Goal: Task Accomplishment & Management: Use online tool/utility

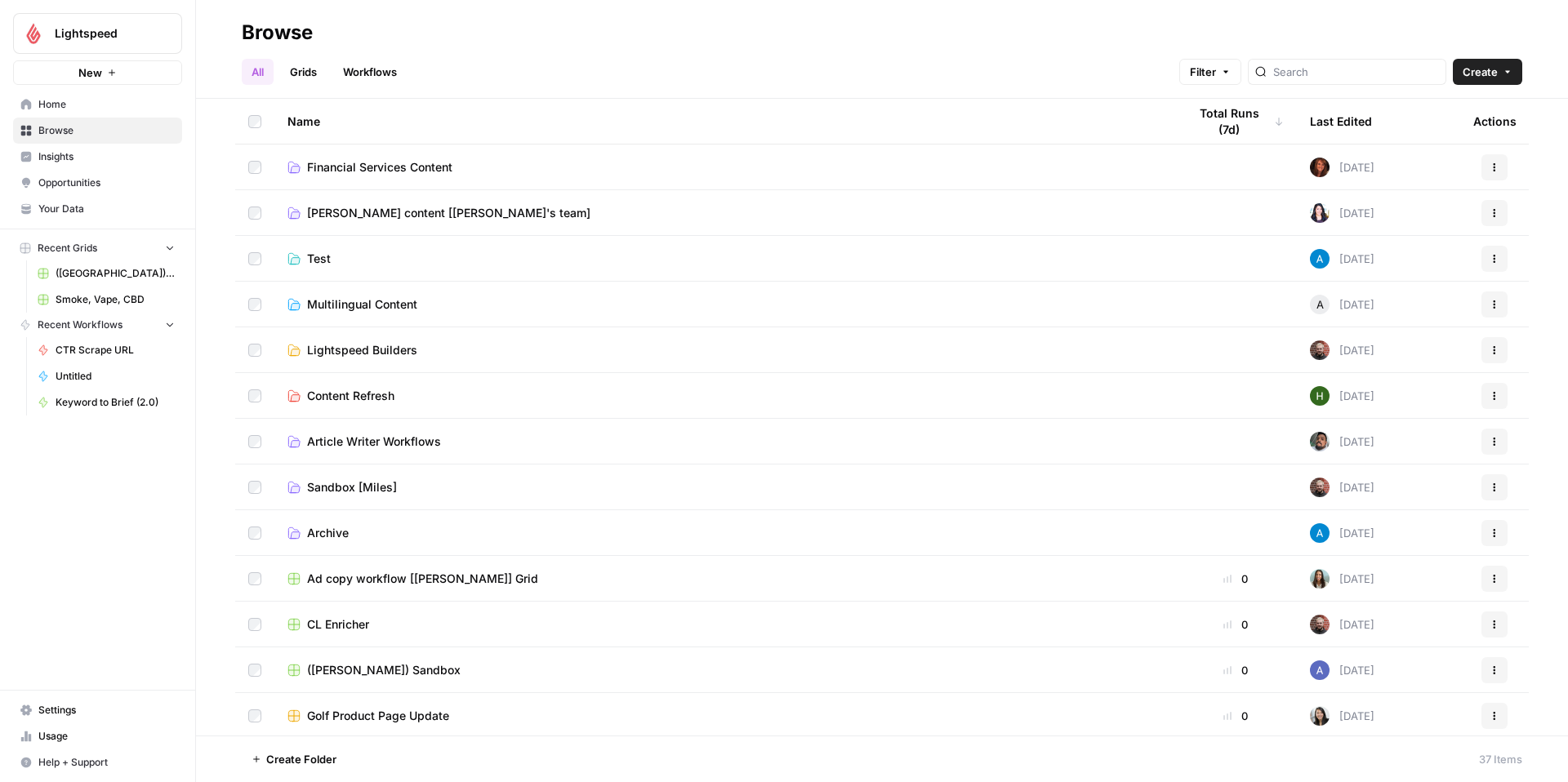
click at [375, 302] on span "Multilingual Content" at bounding box center [362, 304] width 111 height 16
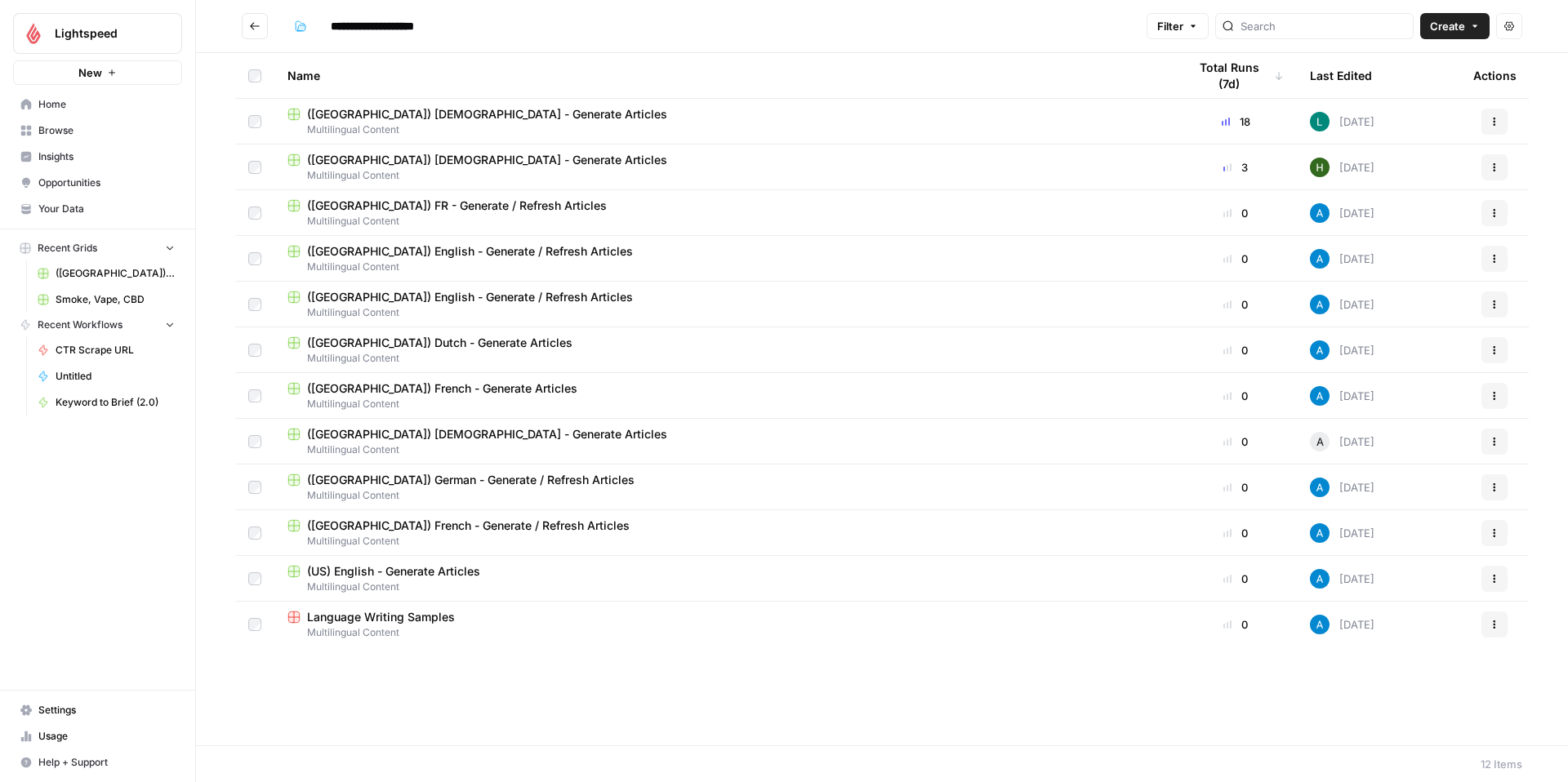
click at [419, 115] on span "([GEOGRAPHIC_DATA]) [DEMOGRAPHIC_DATA] - Generate Articles" at bounding box center [486, 114] width 360 height 16
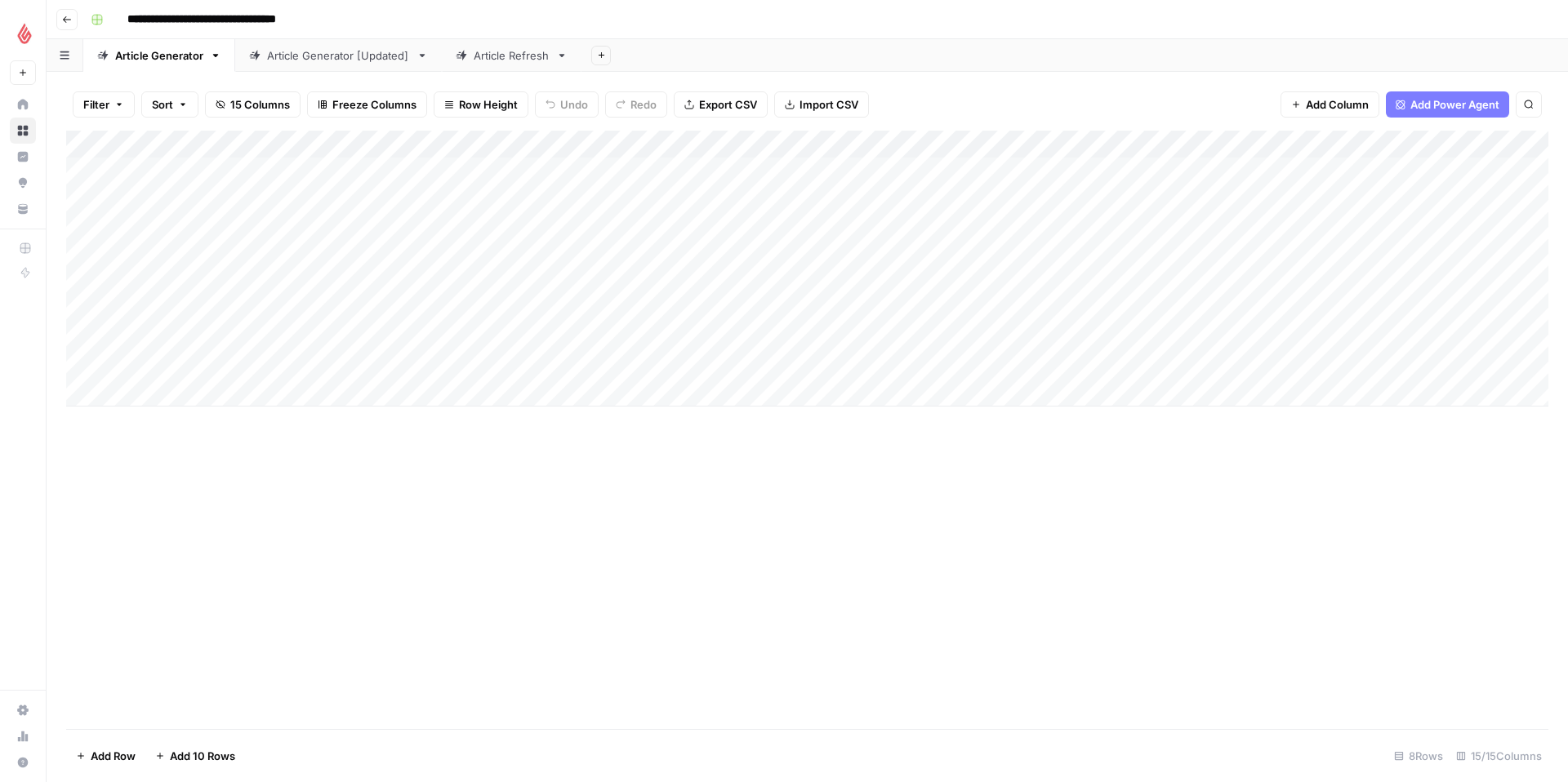
click at [501, 62] on div "Article Refresh" at bounding box center [511, 55] width 76 height 16
click at [154, 583] on div "Add Column" at bounding box center [808, 379] width 1482 height 499
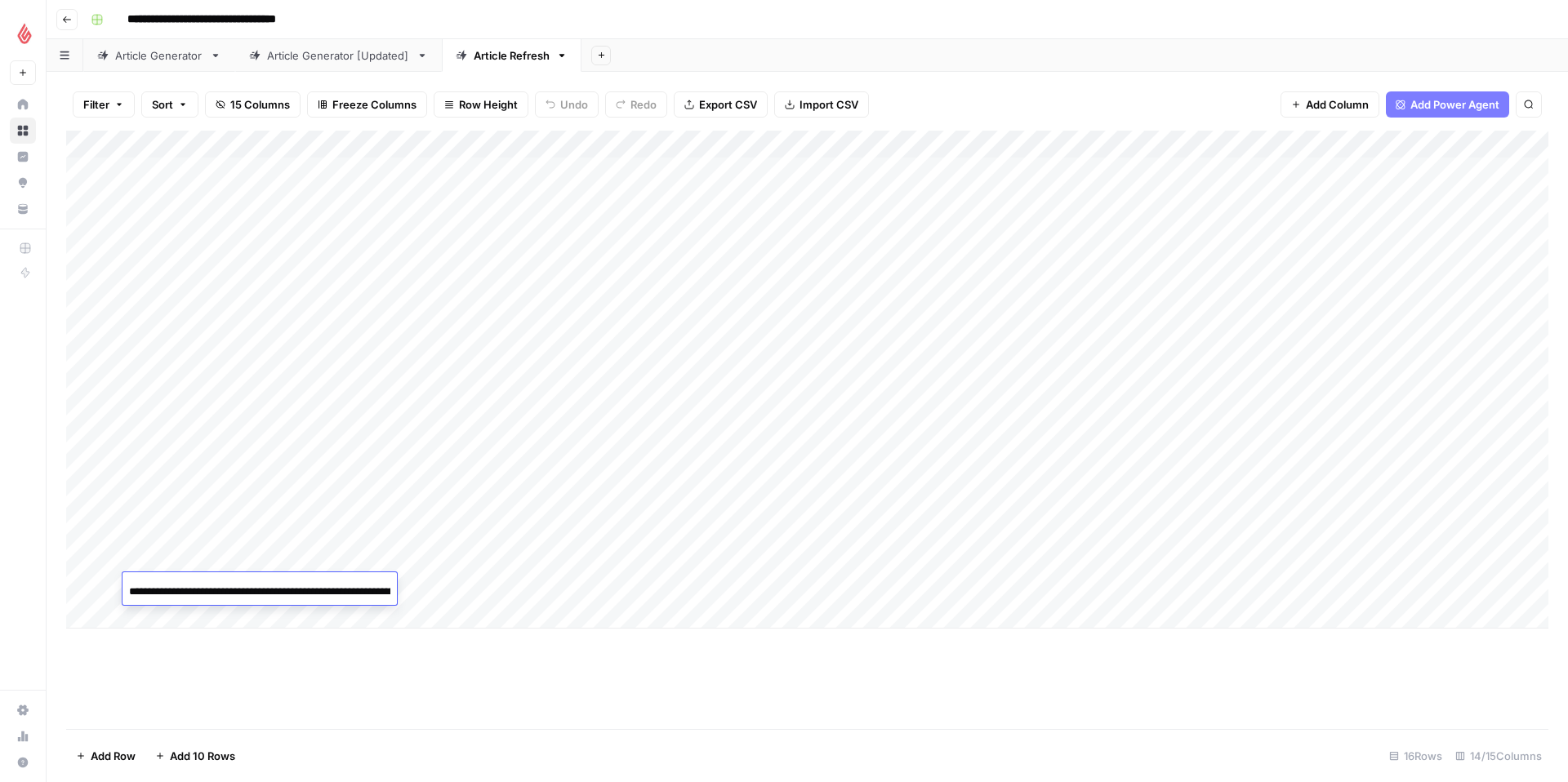
scroll to position [0, 101]
type input "**********"
click at [308, 586] on div "Add Column" at bounding box center [808, 379] width 1482 height 499
click at [308, 587] on input "text" at bounding box center [361, 594] width 142 height 15
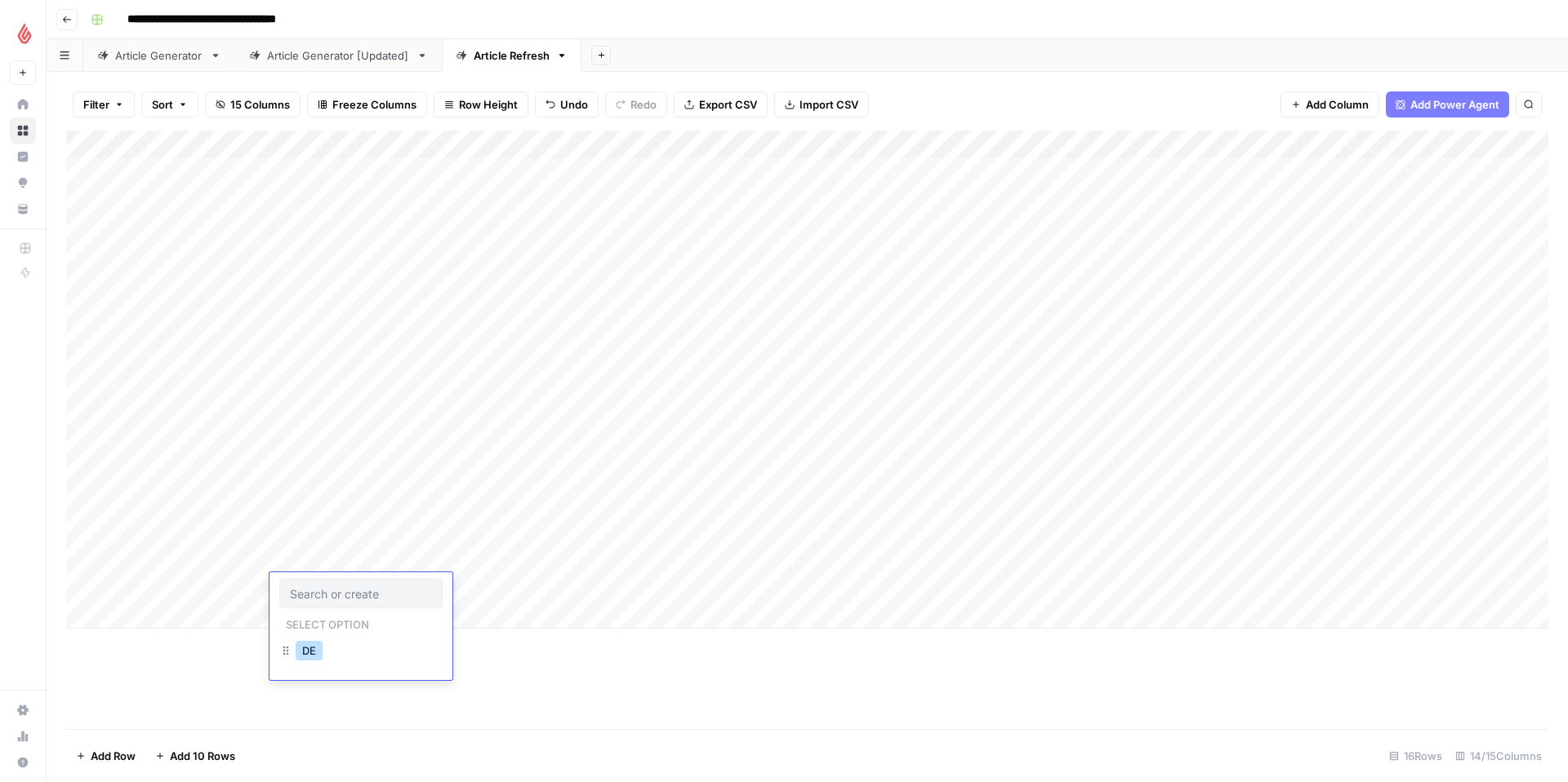
click at [308, 648] on button "DE" at bounding box center [308, 651] width 27 height 20
click at [459, 584] on div "Add Column" at bounding box center [808, 379] width 1482 height 499
click at [459, 647] on button "DE" at bounding box center [455, 651] width 27 height 20
click at [586, 586] on div "Add Column" at bounding box center [808, 379] width 1482 height 499
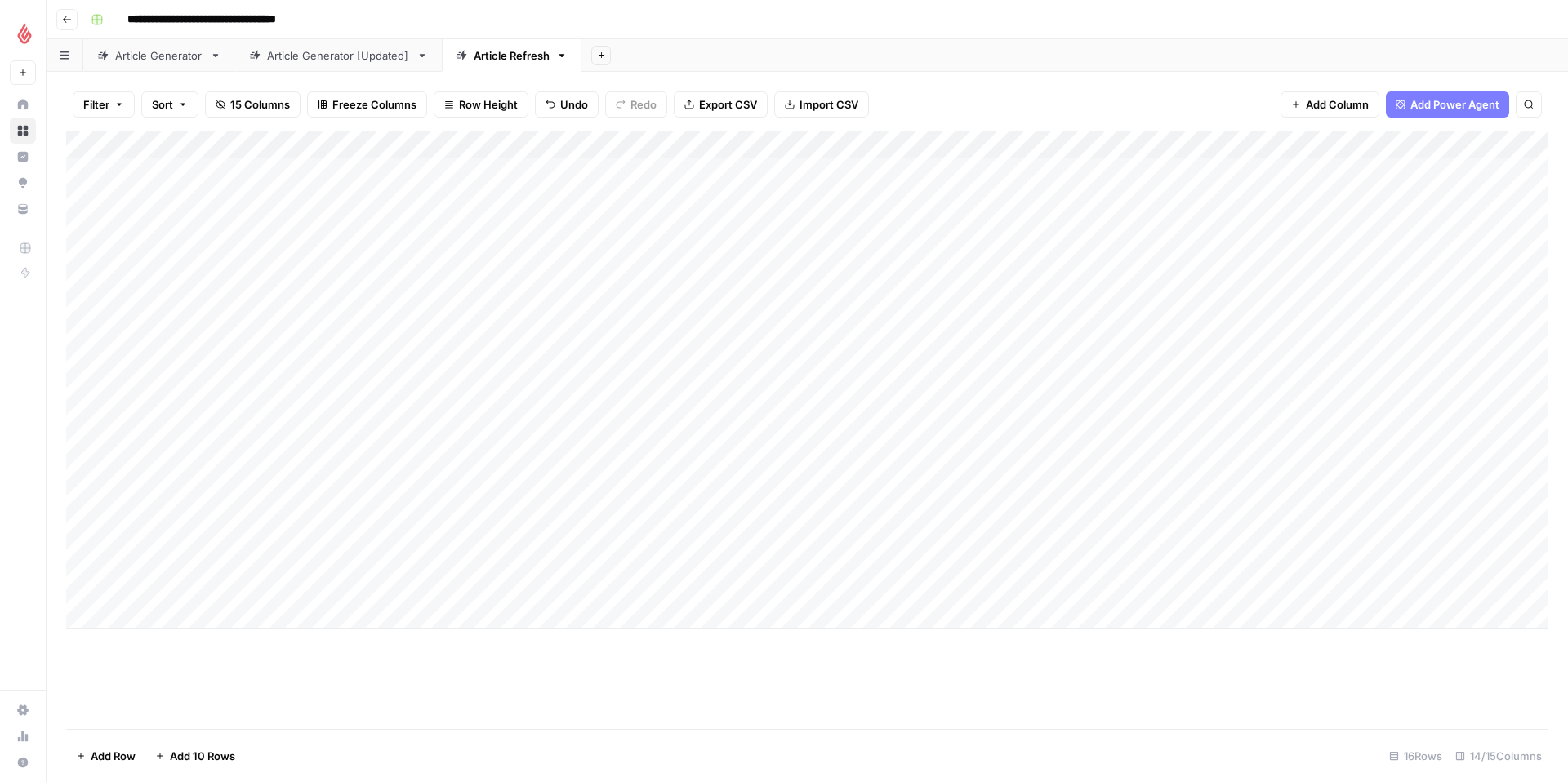
click at [897, 588] on div "Add Column" at bounding box center [808, 379] width 1482 height 499
click at [989, 586] on div "Add Column" at bounding box center [808, 379] width 1482 height 499
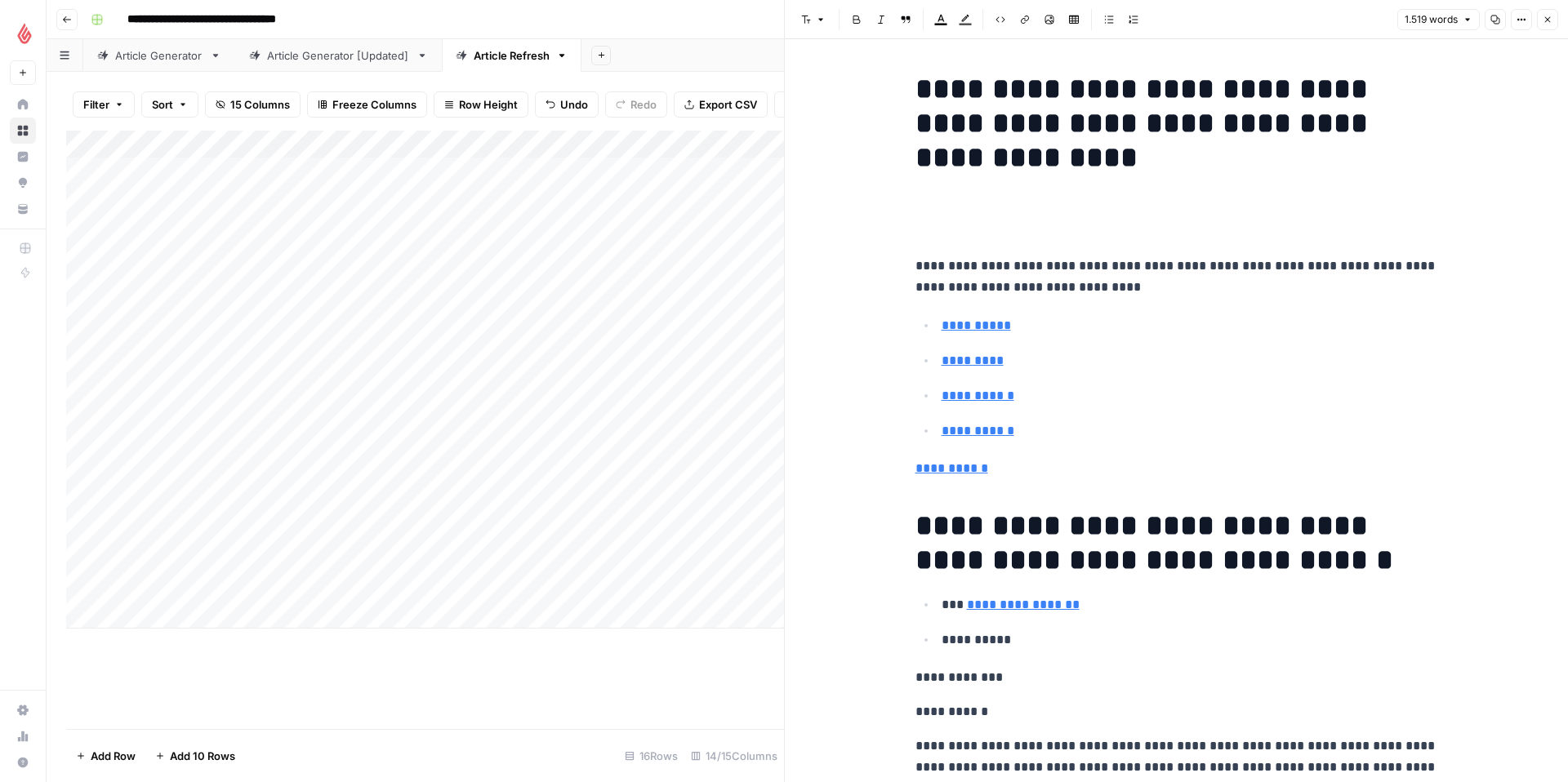
click at [1386, 563] on h1 "**********" at bounding box center [1177, 543] width 523 height 68
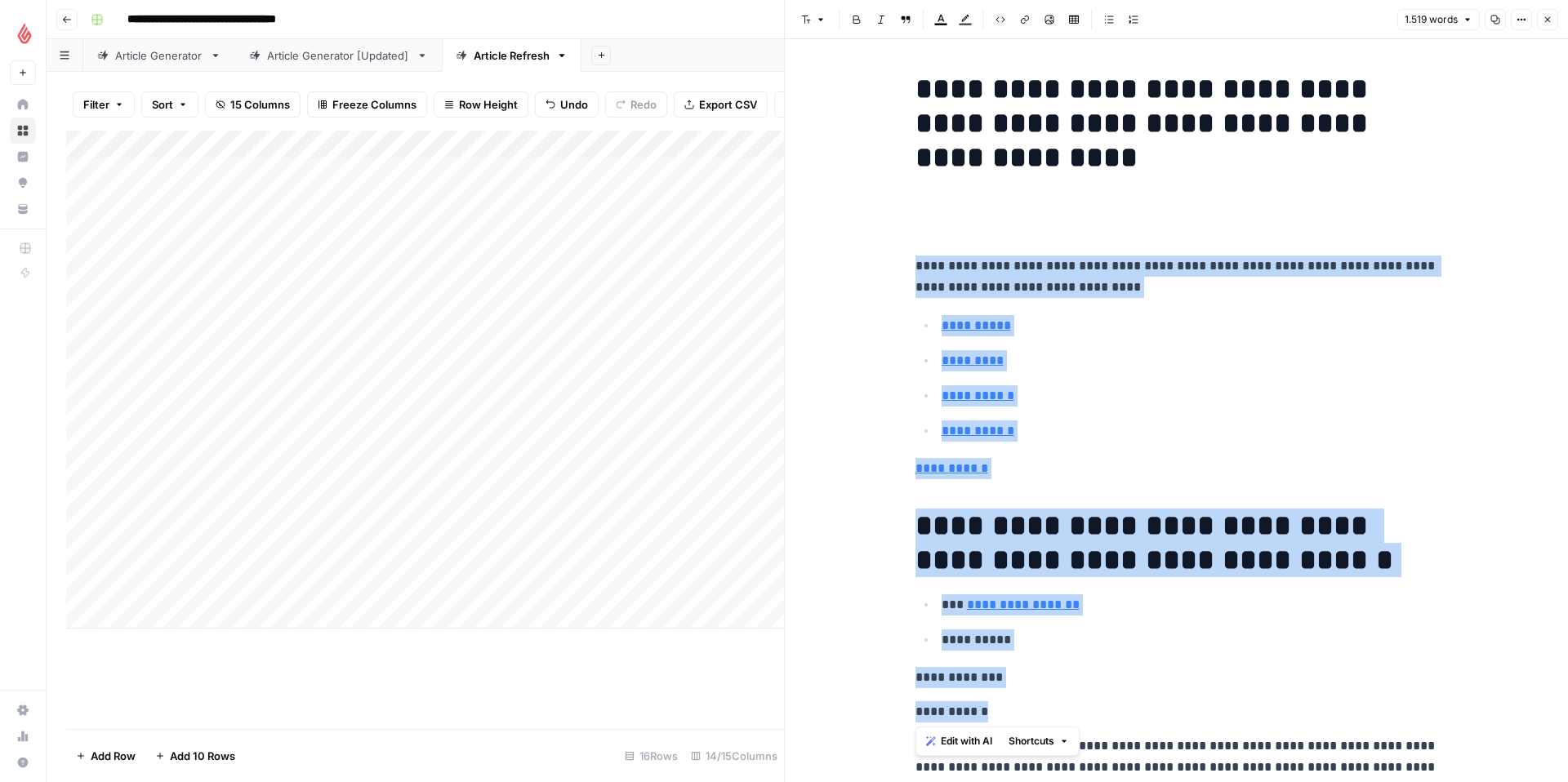
drag, startPoint x: 987, startPoint y: 711, endPoint x: 896, endPoint y: 259, distance: 461.1
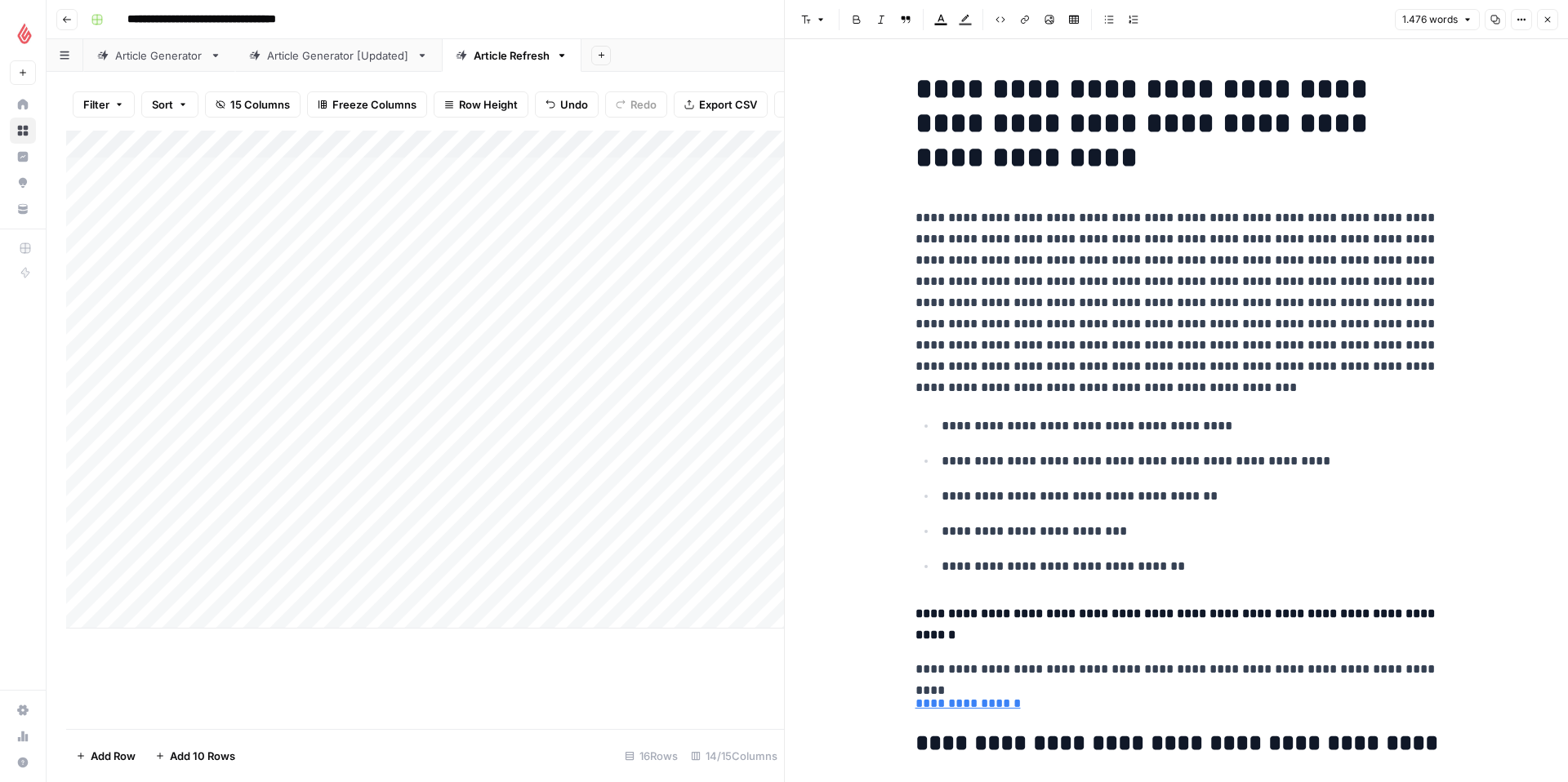
click at [916, 241] on p "**********" at bounding box center [1177, 302] width 523 height 191
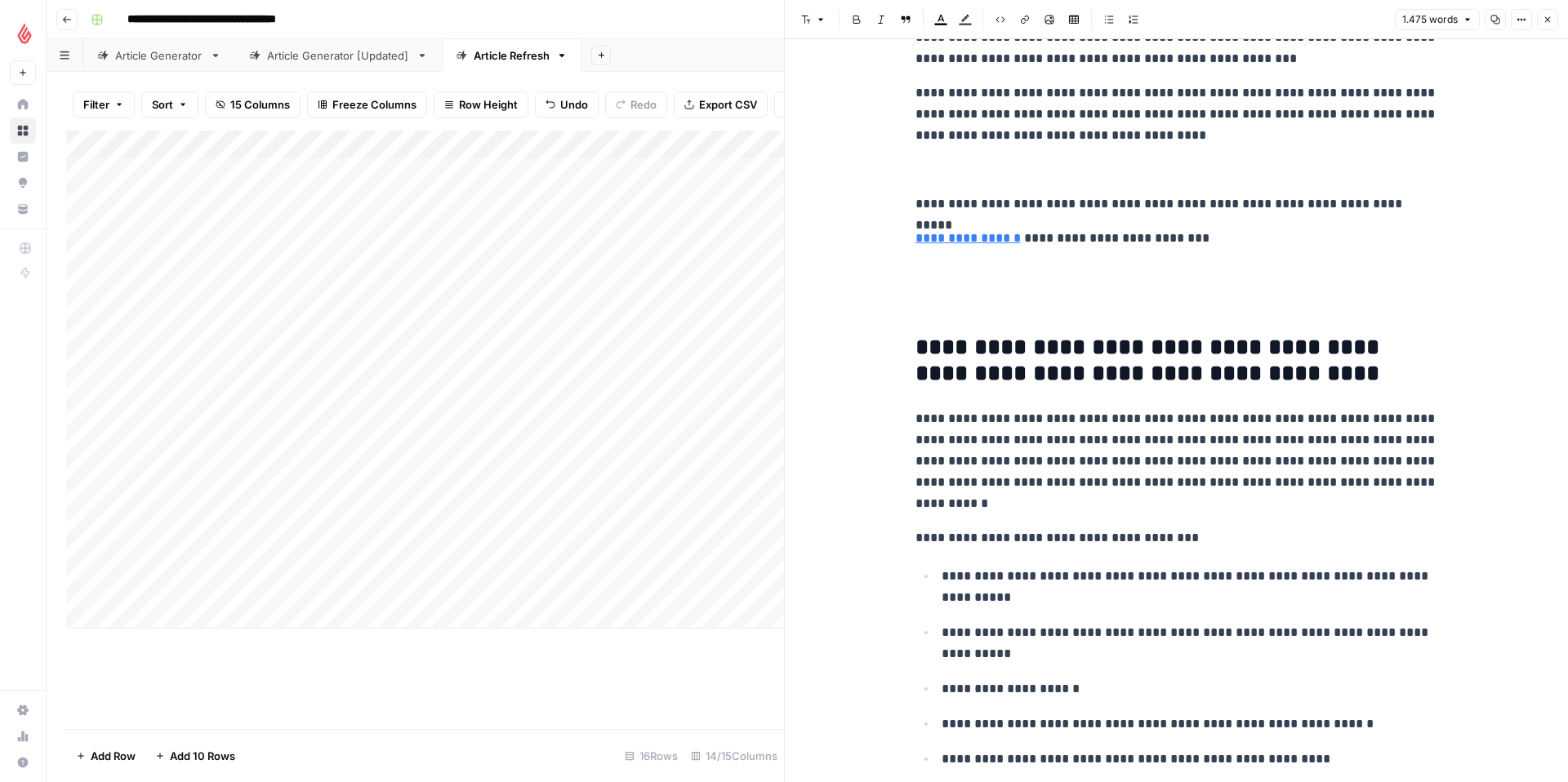
scroll to position [3341, 0]
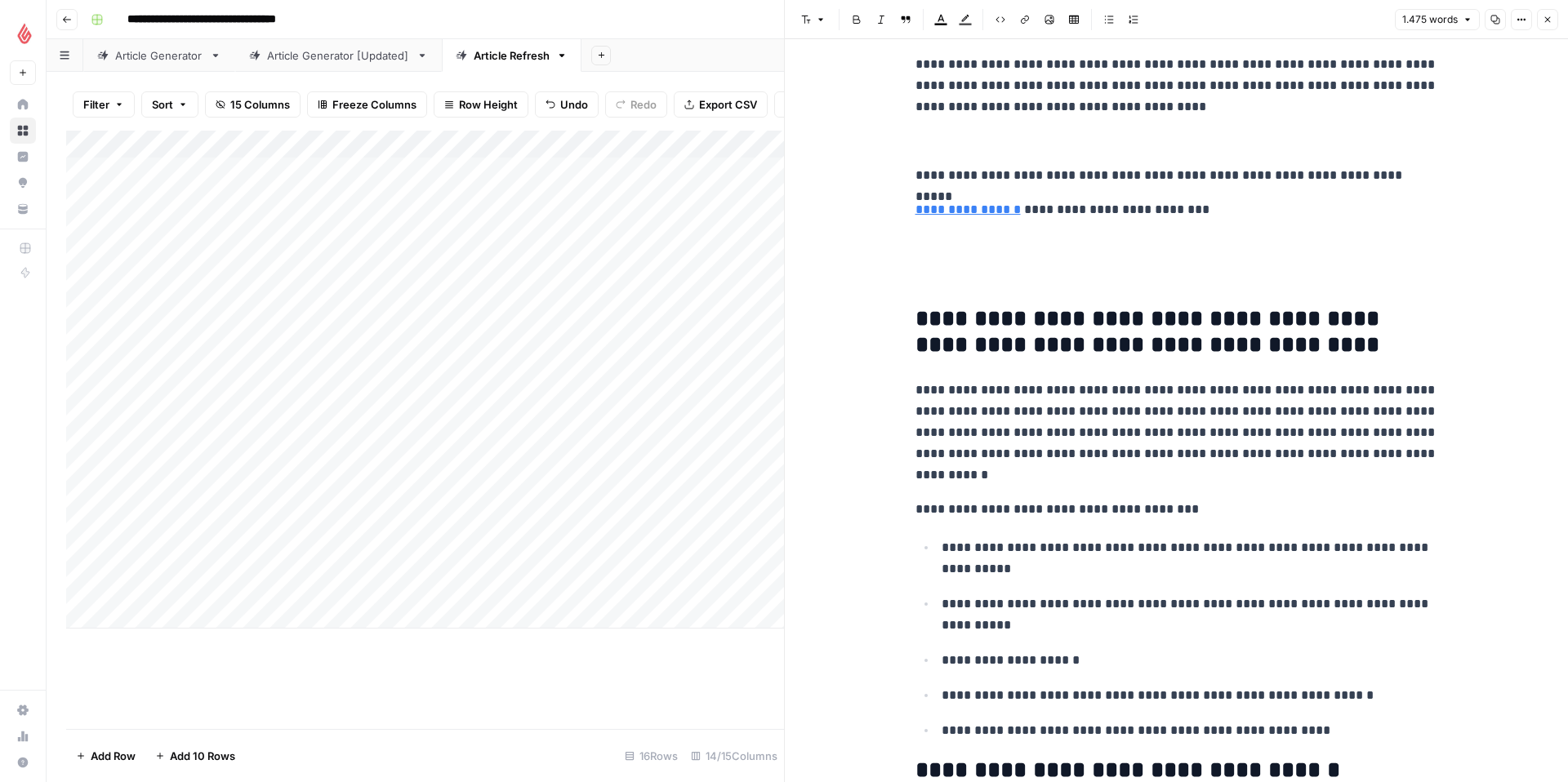
click at [966, 283] on p at bounding box center [1177, 278] width 523 height 22
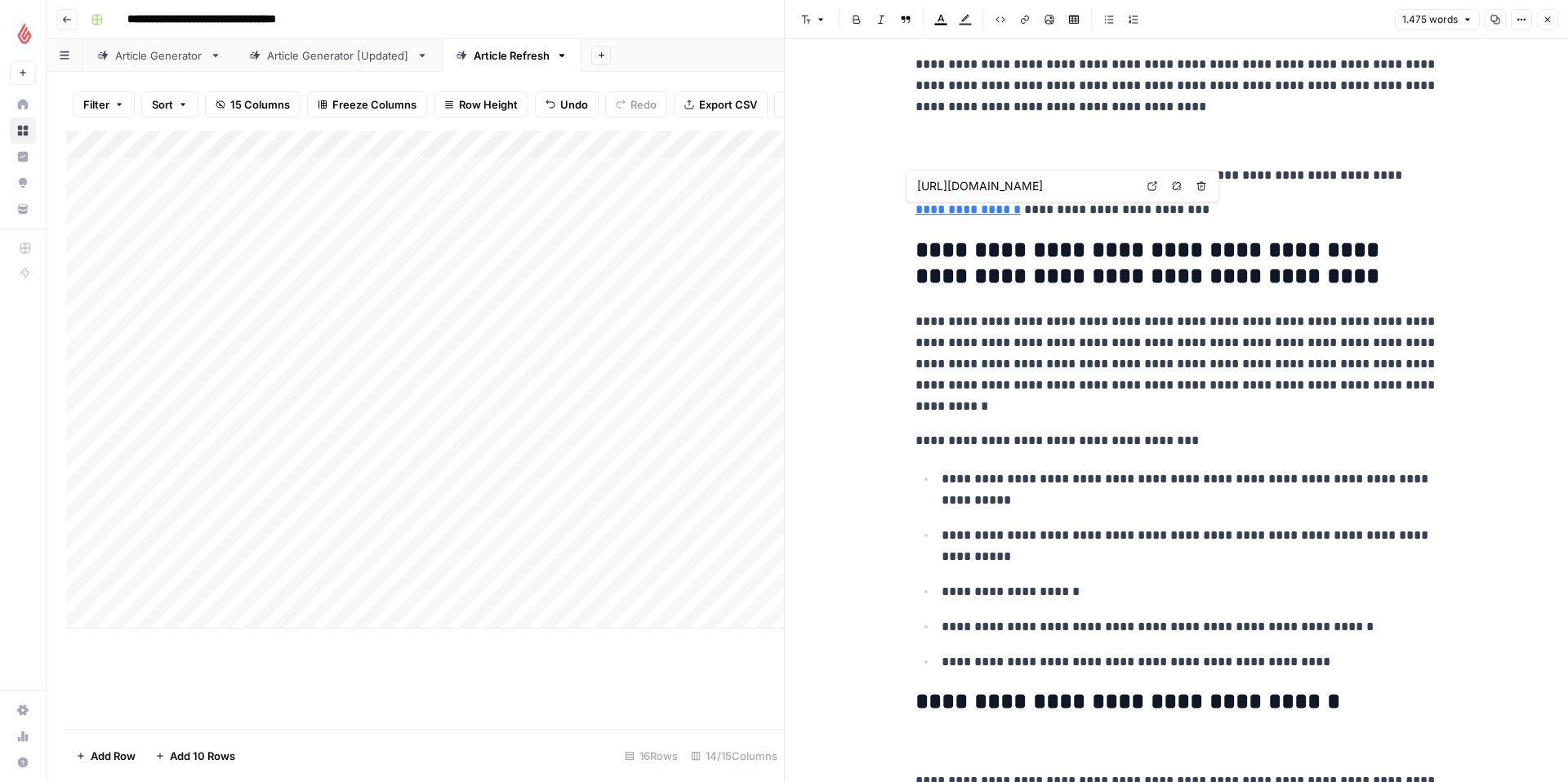
click at [916, 216] on link "**********" at bounding box center [968, 209] width 105 height 12
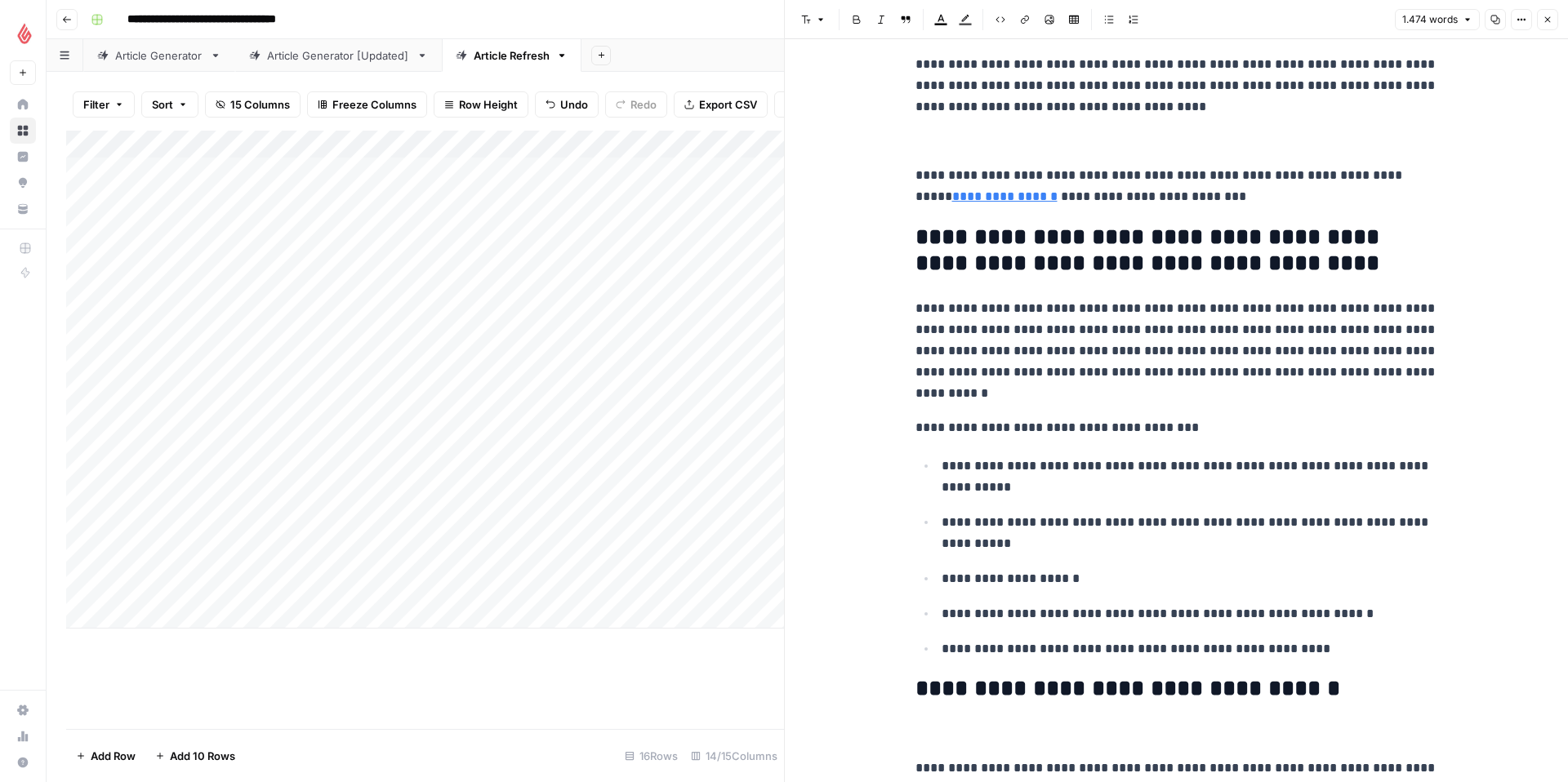
click at [1033, 201] on p "**********" at bounding box center [1177, 186] width 523 height 42
click at [1036, 200] on p "**********" at bounding box center [1177, 186] width 523 height 42
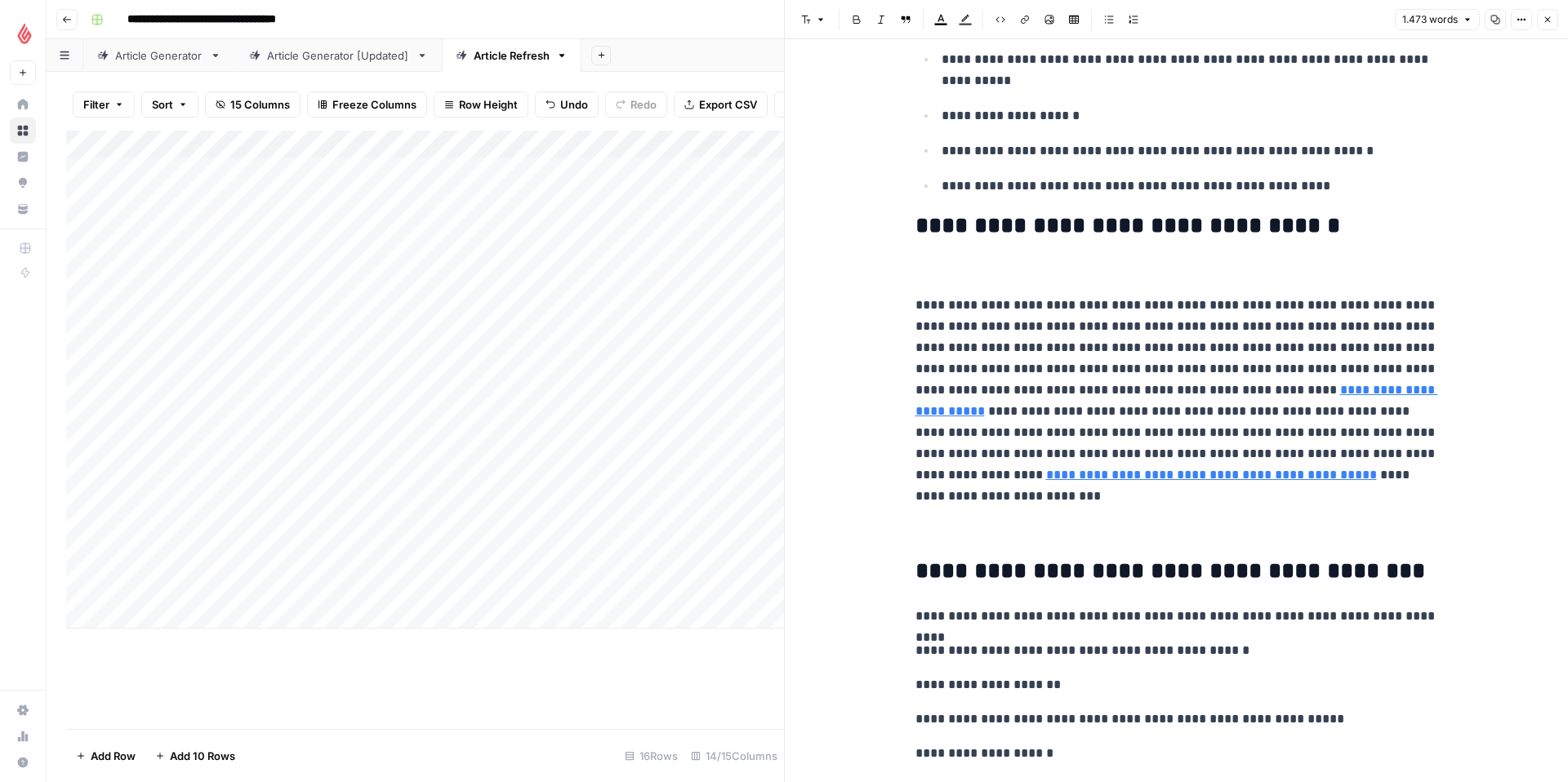
scroll to position [3806, 0]
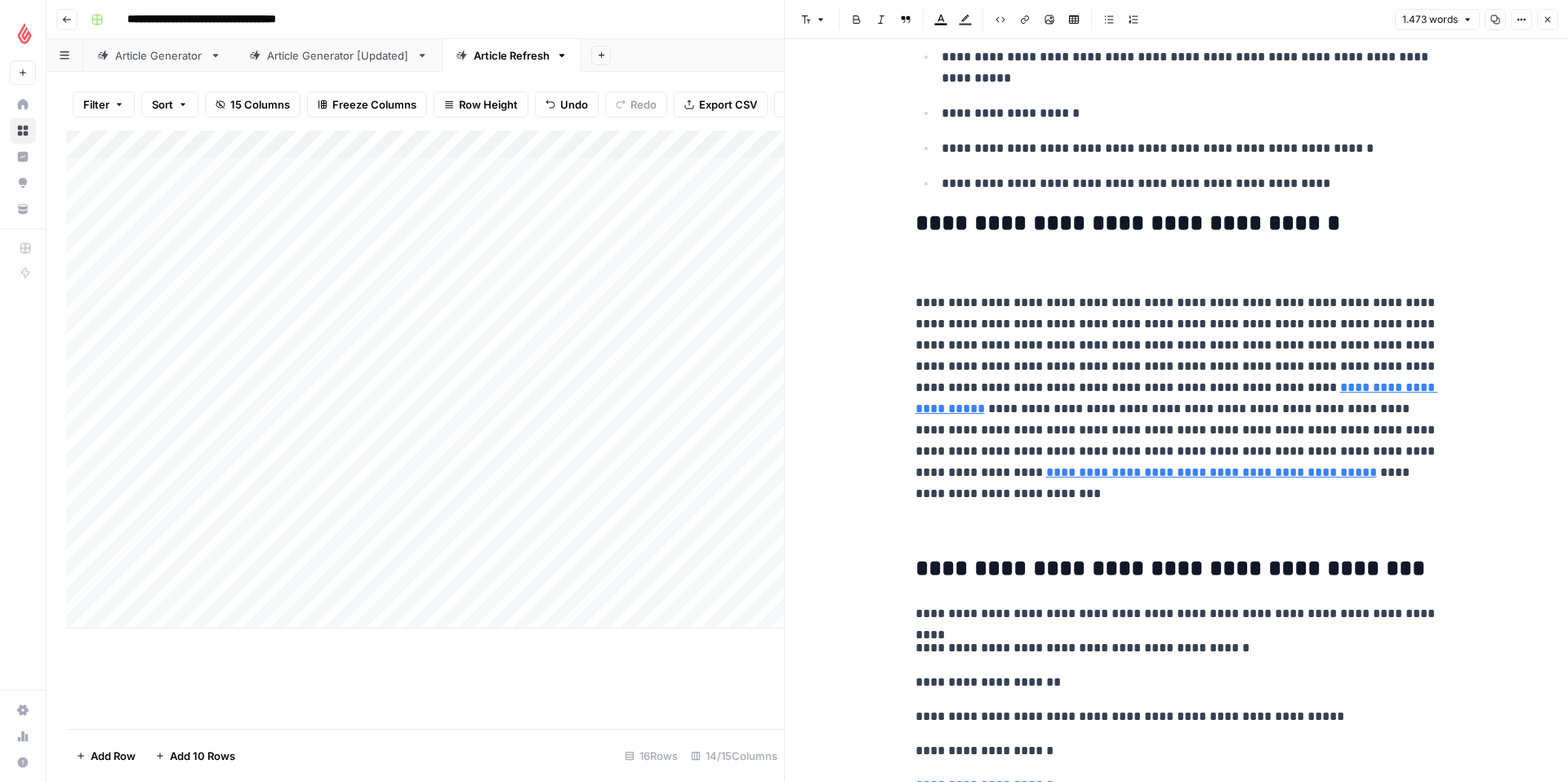
click at [1036, 263] on p at bounding box center [1177, 269] width 523 height 22
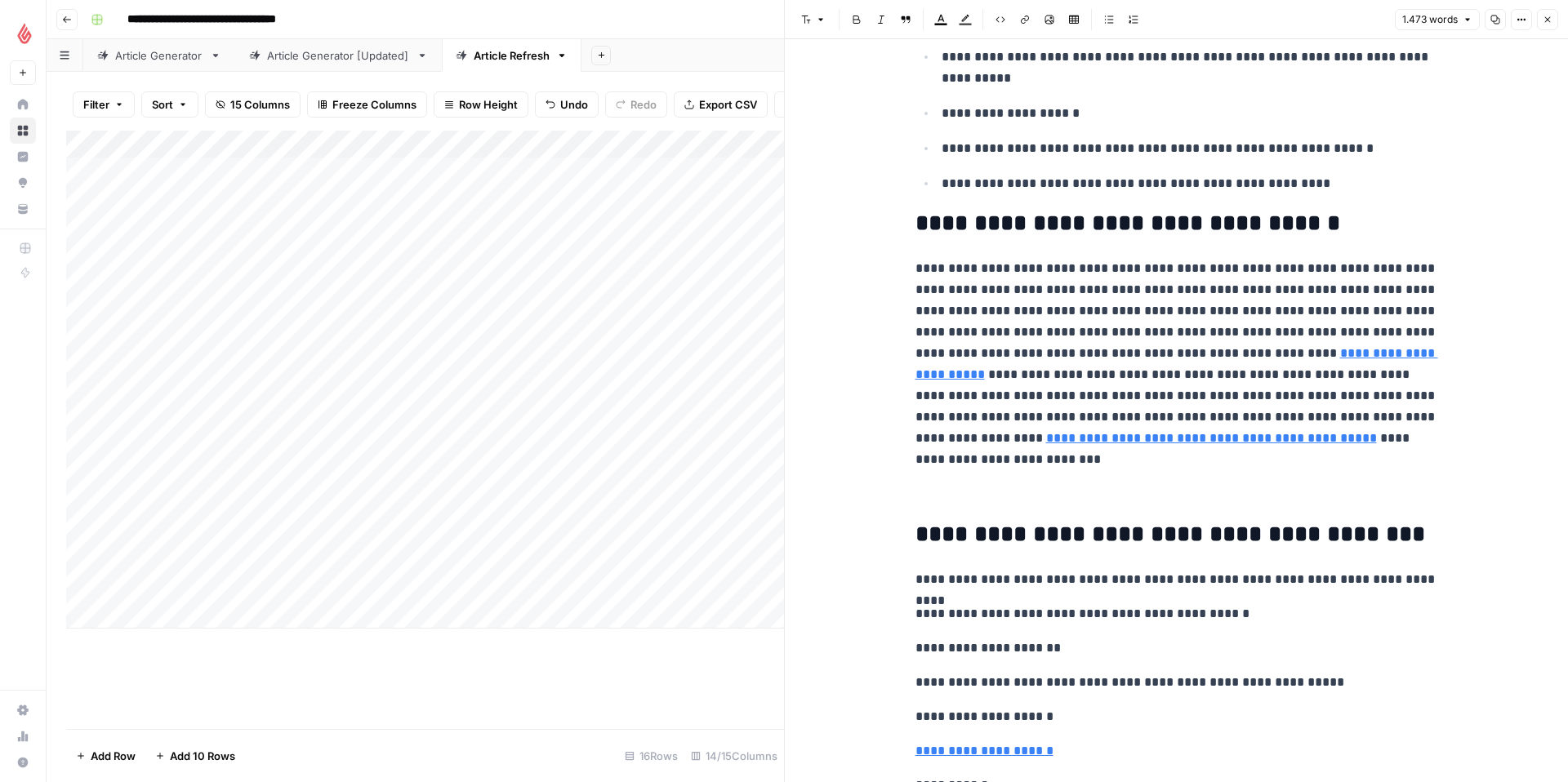
click at [942, 489] on p at bounding box center [1177, 494] width 523 height 22
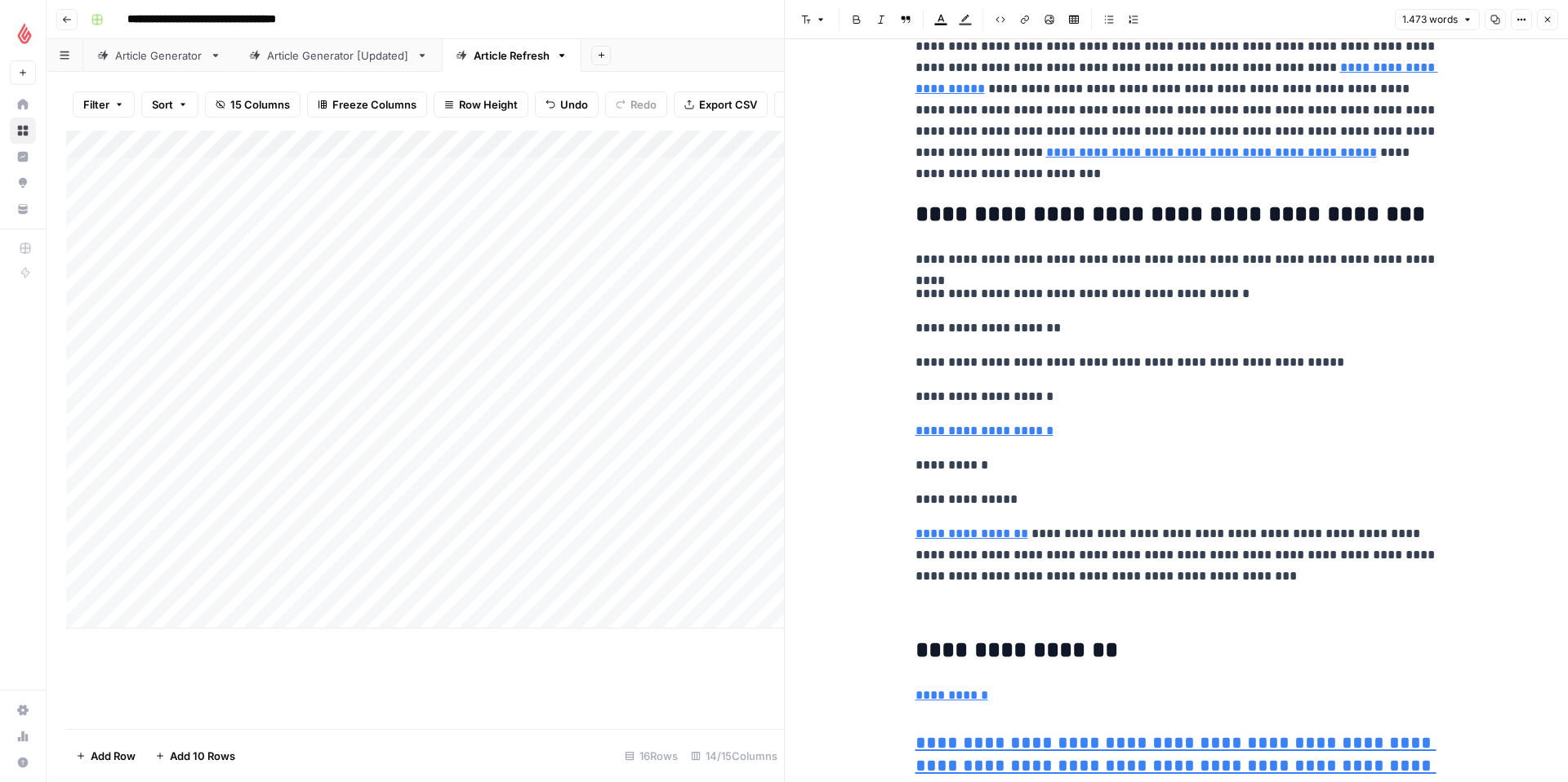
scroll to position [4097, 0]
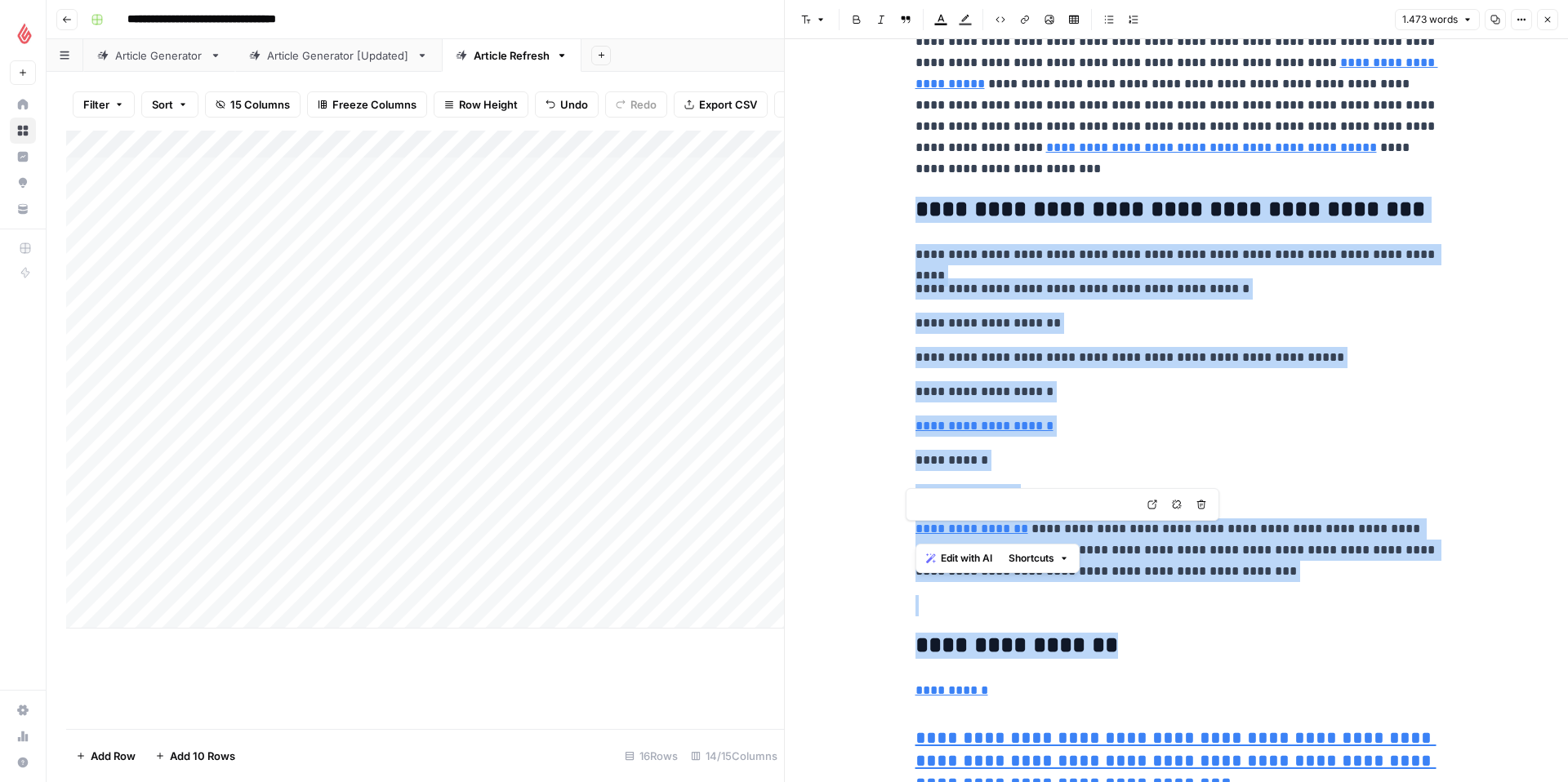
type input "https://www.lightspeedhq.de/blog/masterclass-gaeste-wandel-perspektiven/"
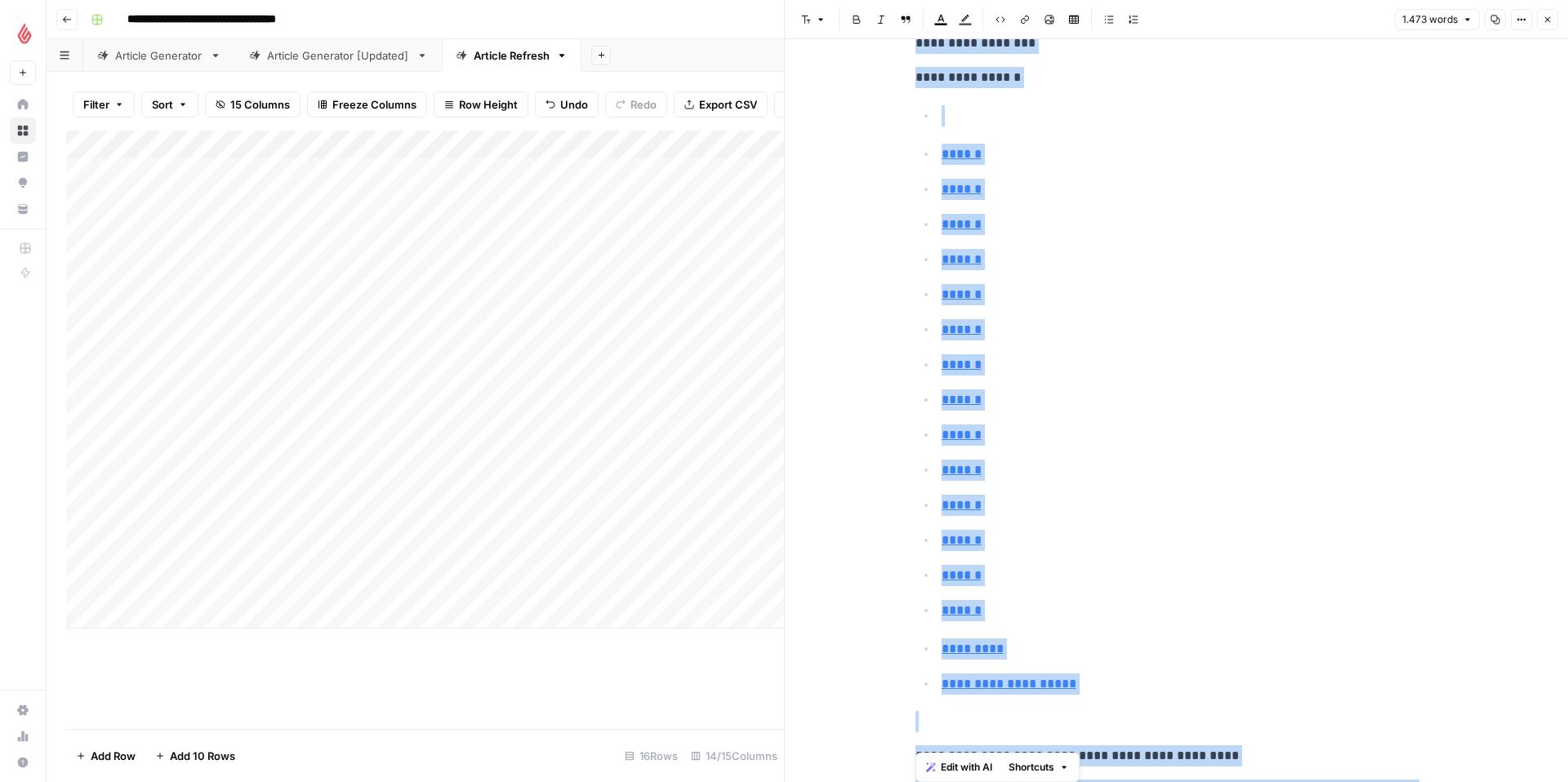
scroll to position [5780, 0]
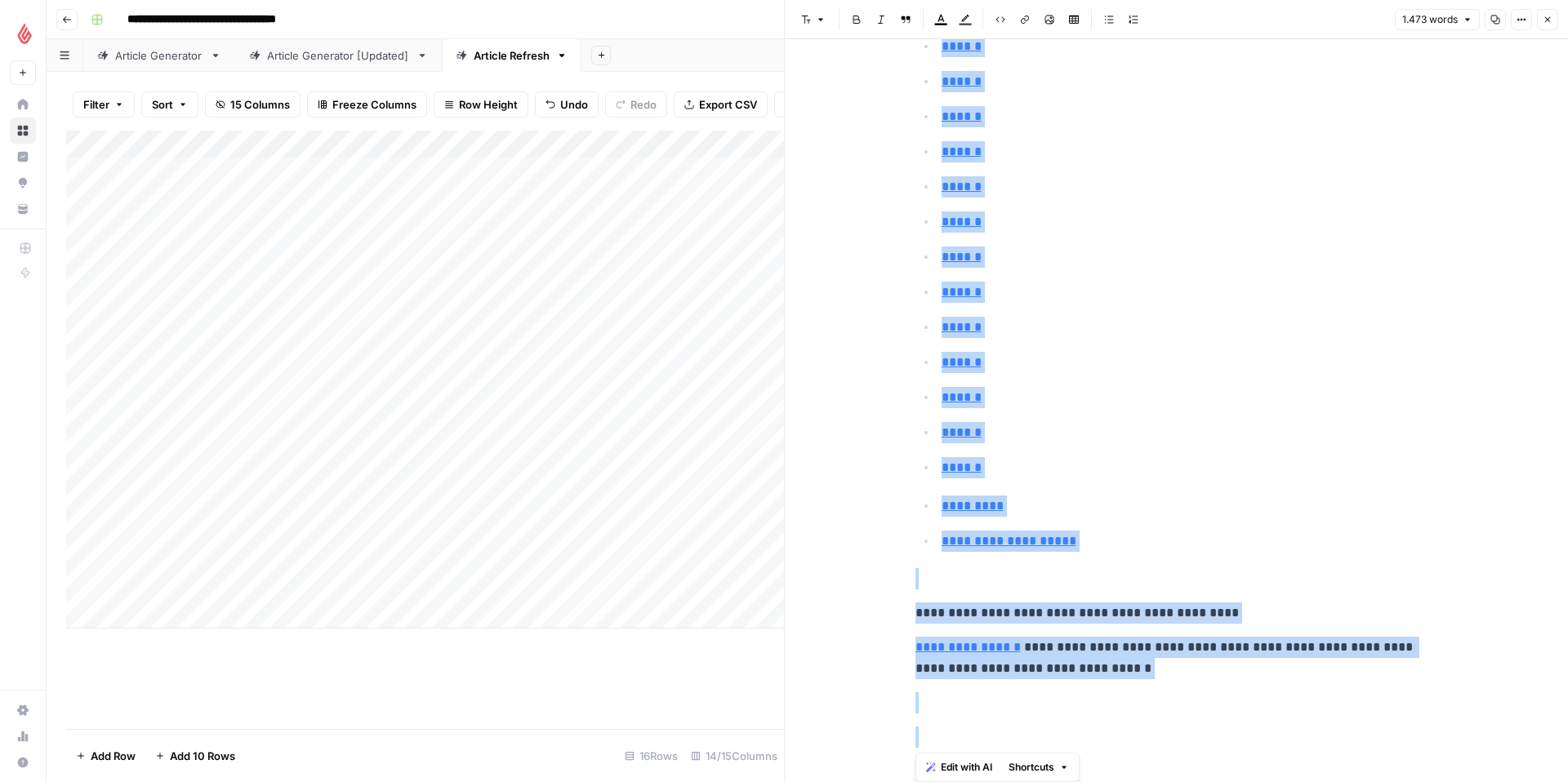
drag, startPoint x: 914, startPoint y: 207, endPoint x: 1067, endPoint y: 881, distance: 691.1
click at [1067, 782] on html "**********" at bounding box center [784, 391] width 1568 height 782
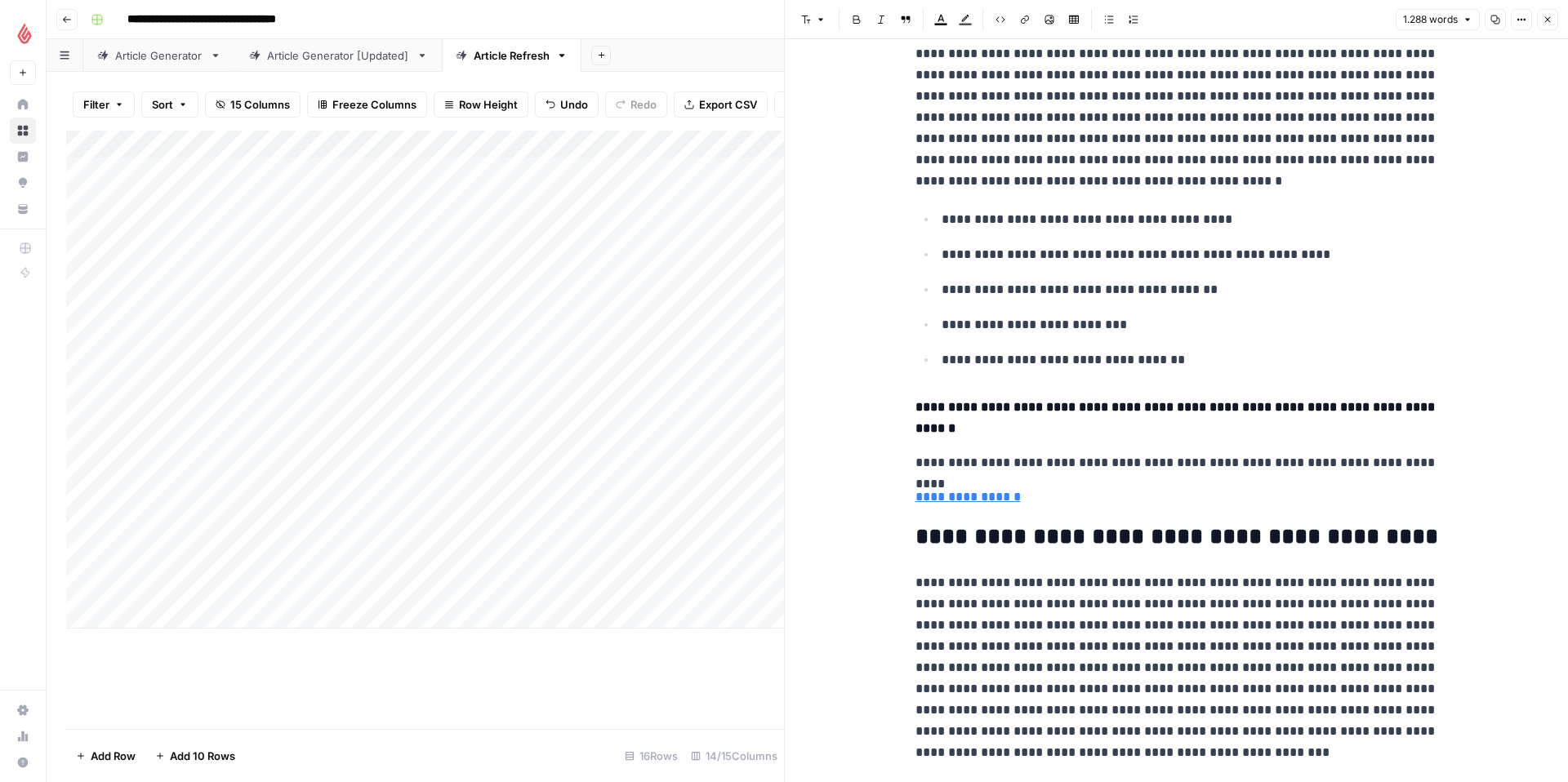
scroll to position [0, 0]
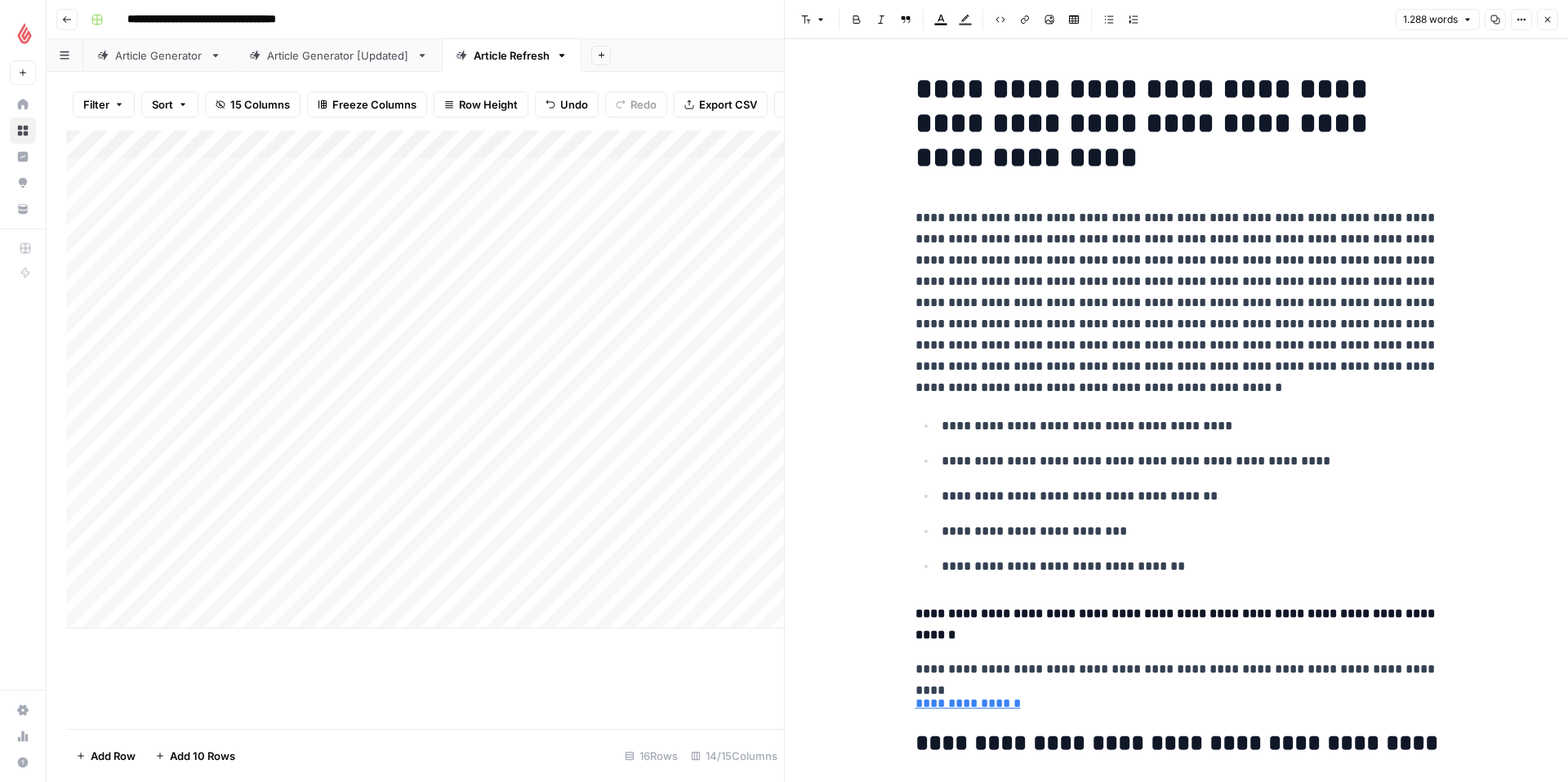
click at [1551, 16] on icon "button" at bounding box center [1546, 19] width 10 height 10
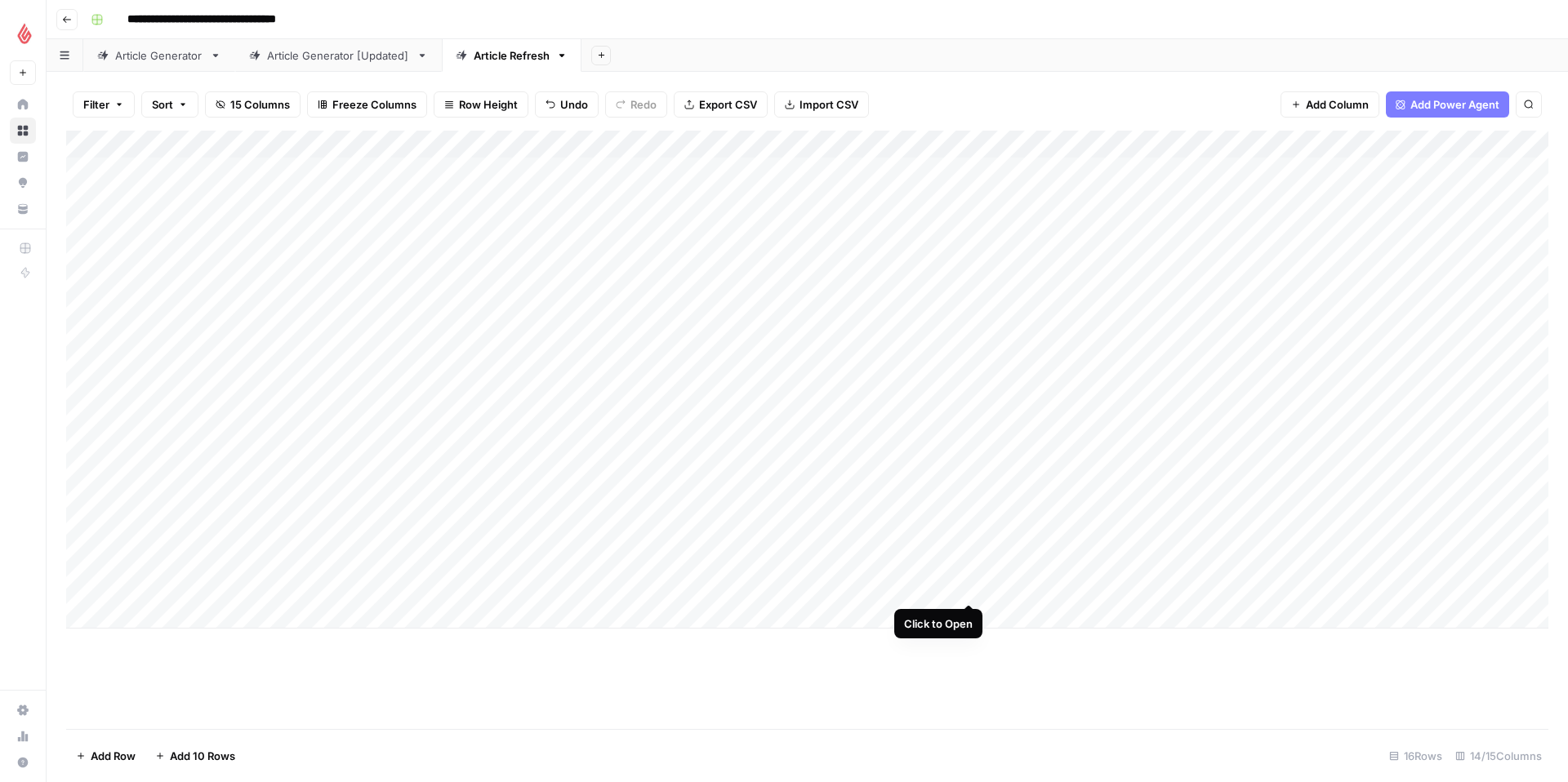
click at [969, 588] on div "Add Column" at bounding box center [808, 379] width 1482 height 499
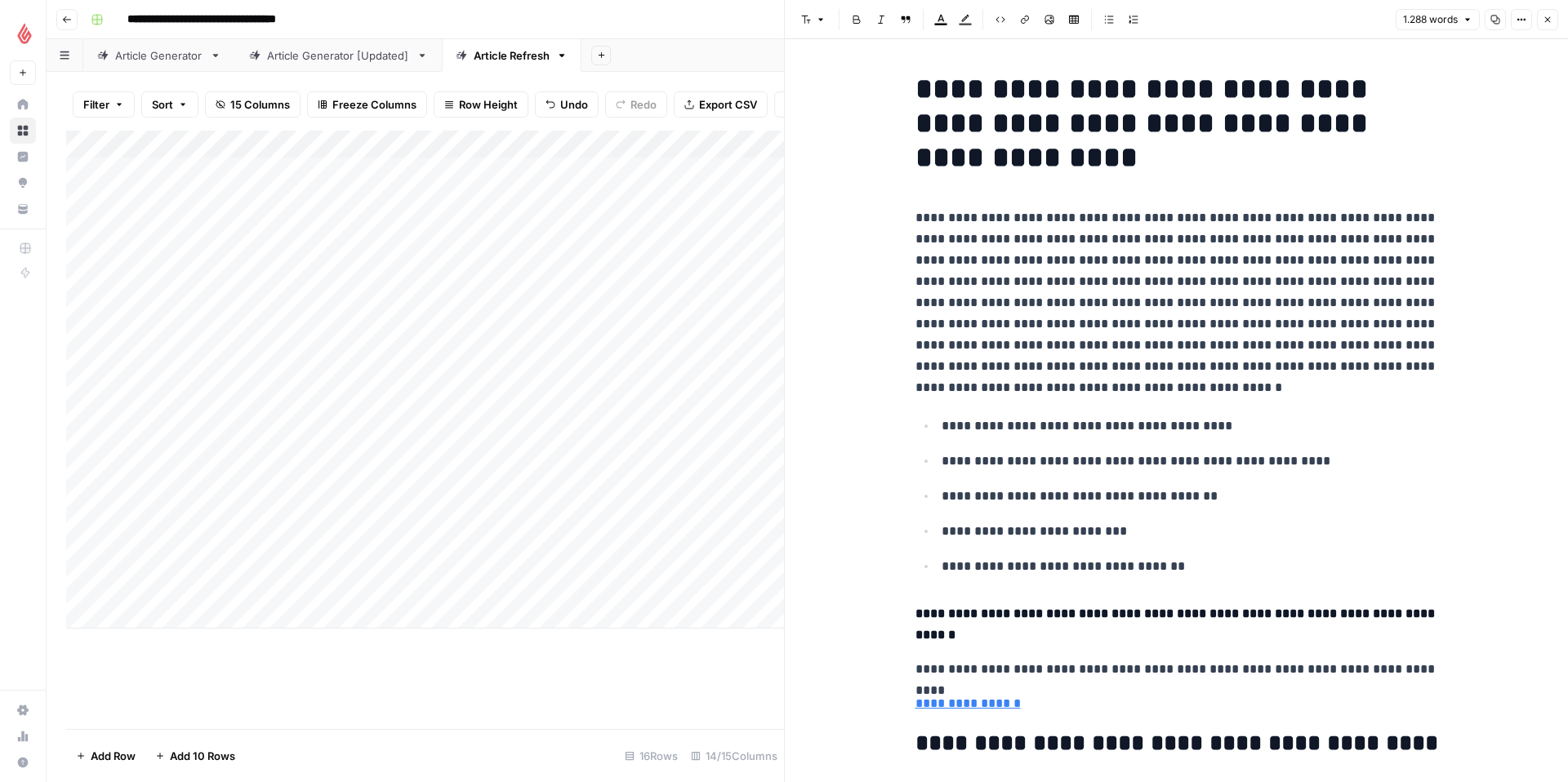
click at [1552, 21] on button "Close" at bounding box center [1547, 19] width 22 height 22
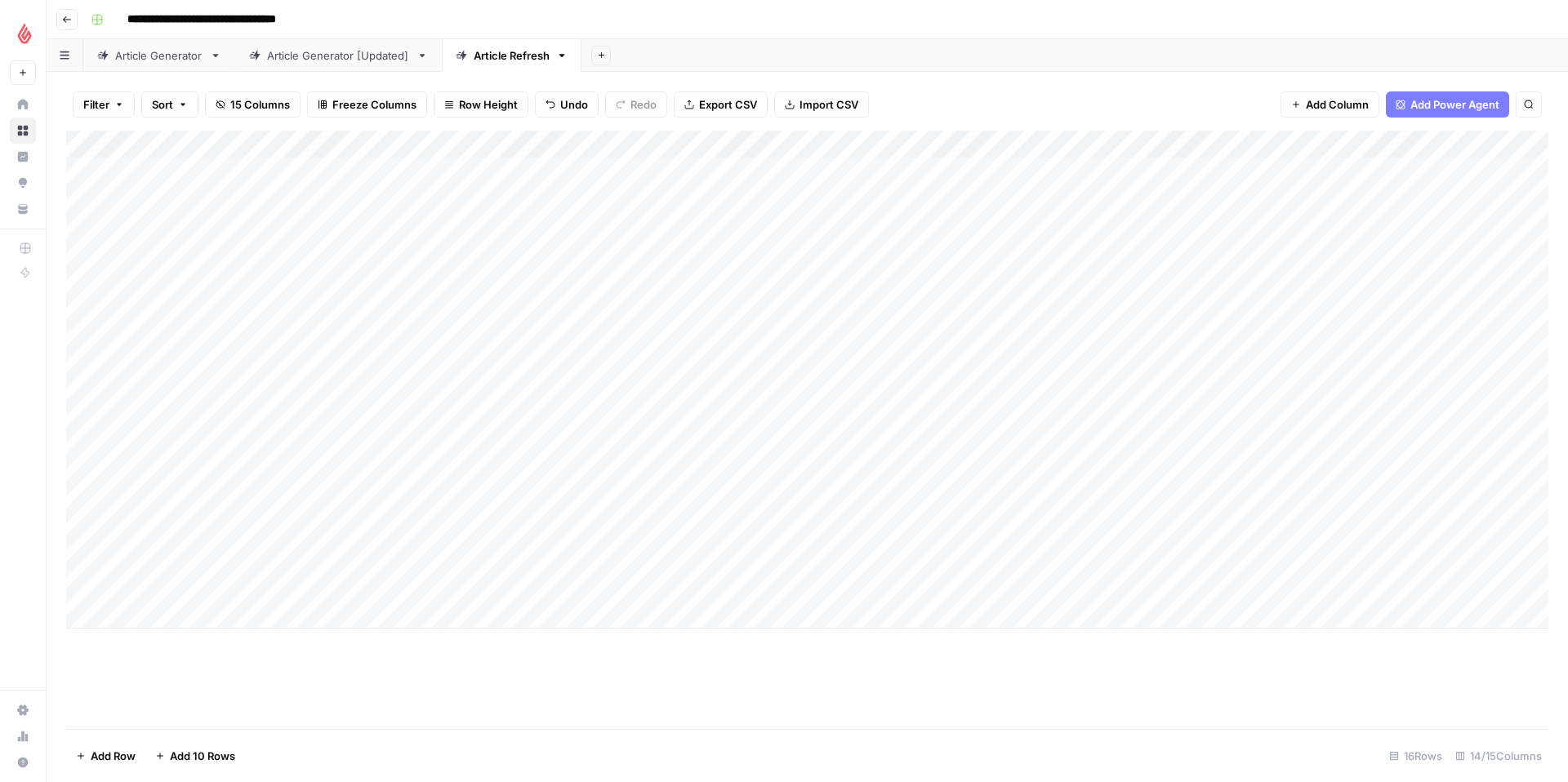
click at [1077, 586] on div "Add Column" at bounding box center [808, 379] width 1482 height 499
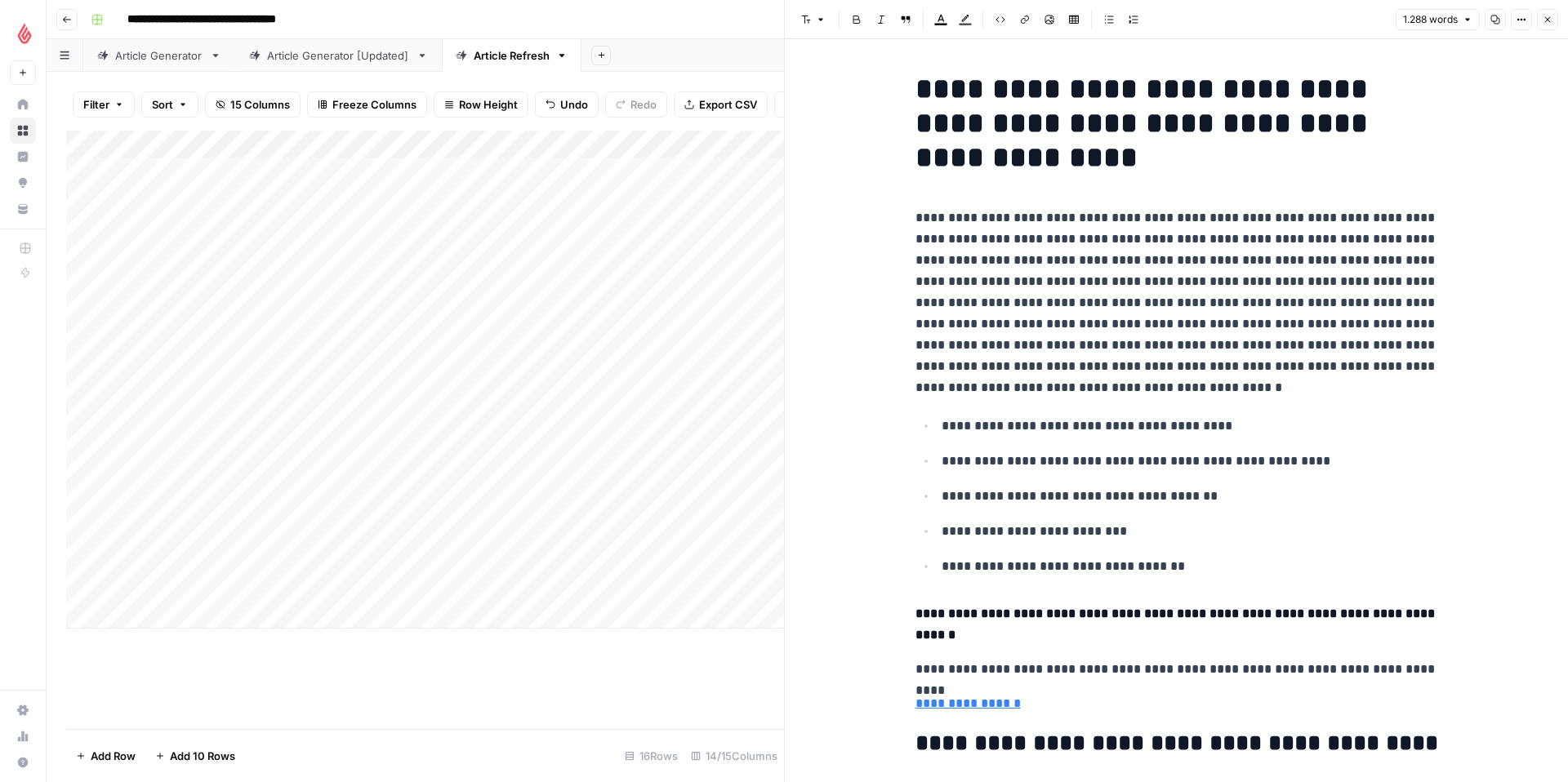
click at [1549, 18] on icon "button" at bounding box center [1547, 20] width 6 height 6
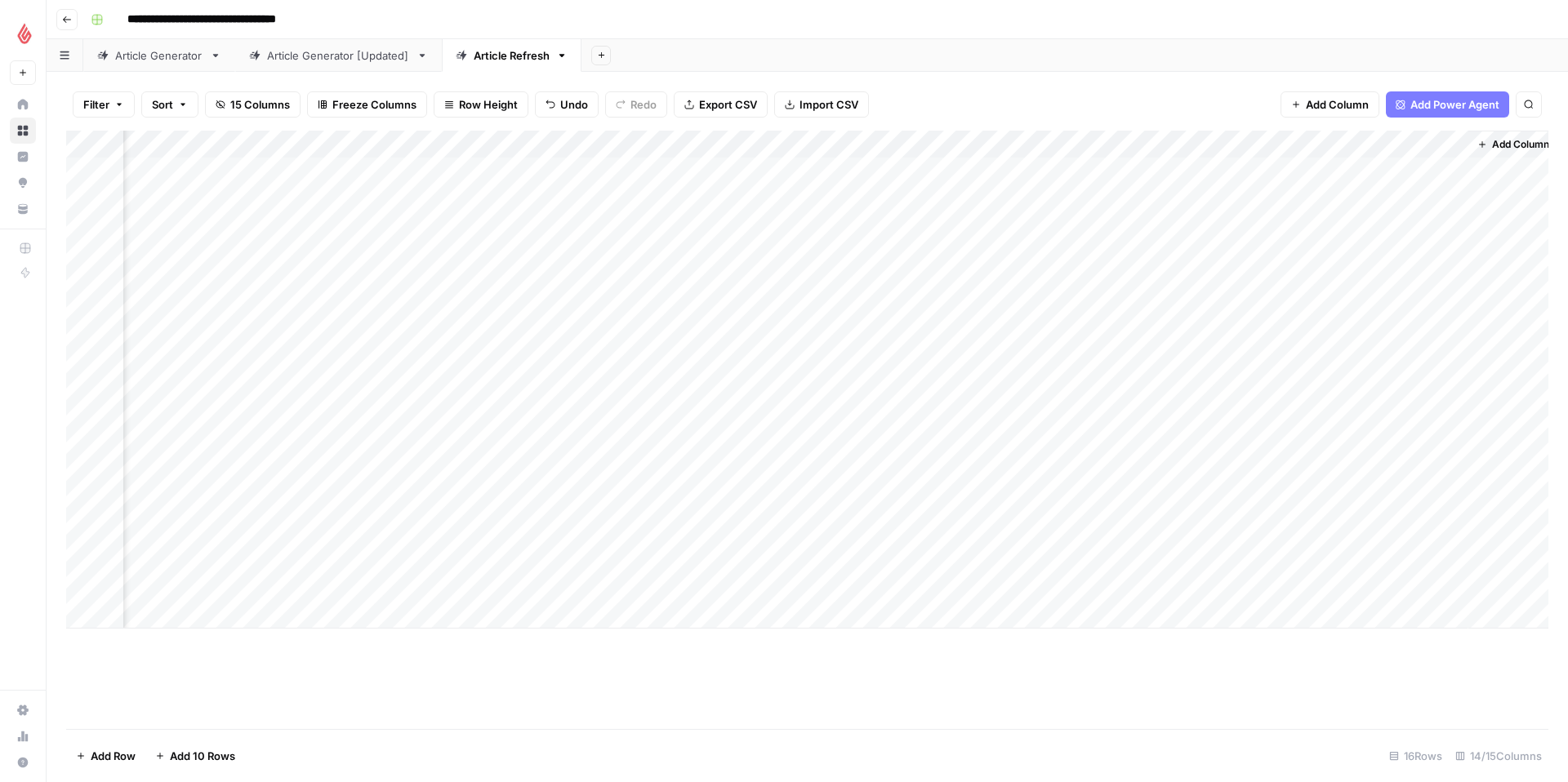
scroll to position [0, 724]
click at [943, 585] on div "Add Column" at bounding box center [808, 379] width 1482 height 499
